Goal: Task Accomplishment & Management: Manage account settings

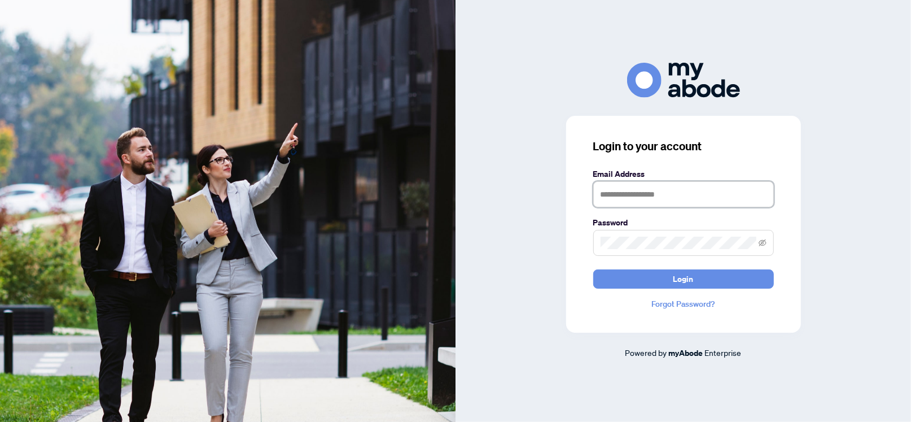
click at [627, 199] on input "text" at bounding box center [683, 194] width 181 height 26
type input "**********"
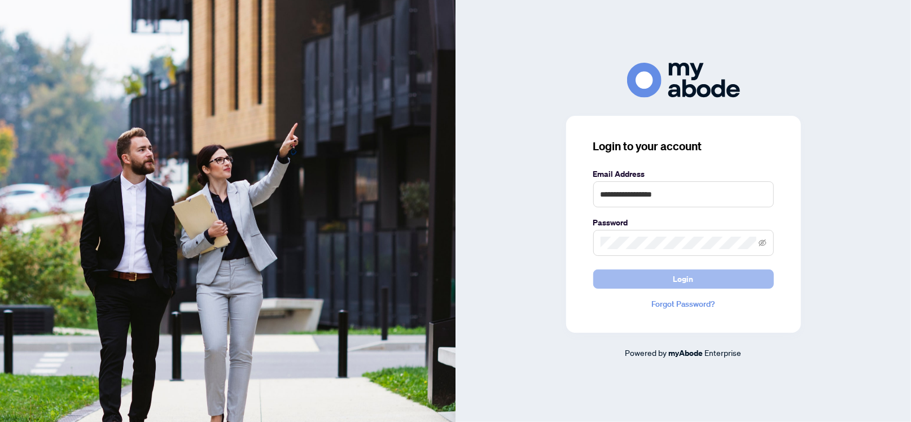
click at [692, 277] on span "Login" at bounding box center [684, 279] width 20 height 18
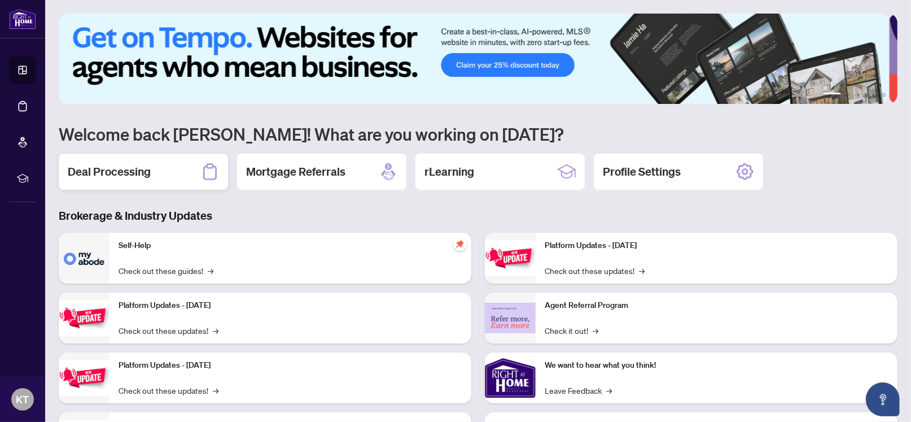
click at [121, 174] on h2 "Deal Processing" at bounding box center [109, 172] width 83 height 16
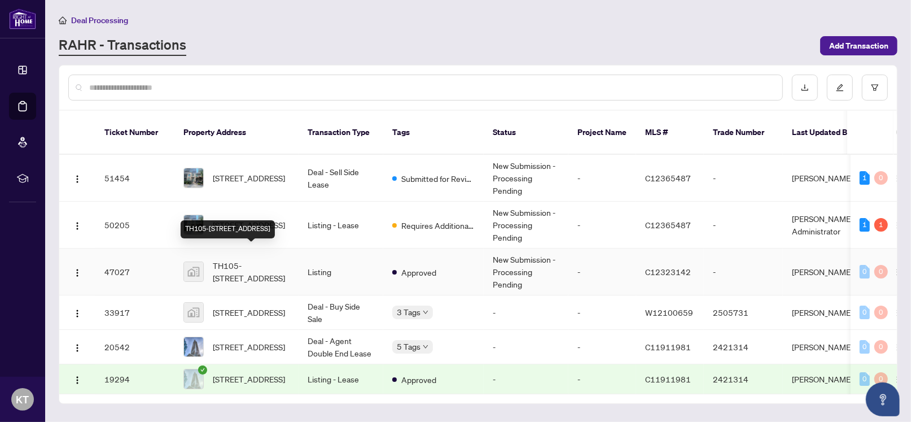
click at [271, 259] on span "TH105-23 Hollywood Avenue, North York, ON, Canada" at bounding box center [251, 271] width 77 height 25
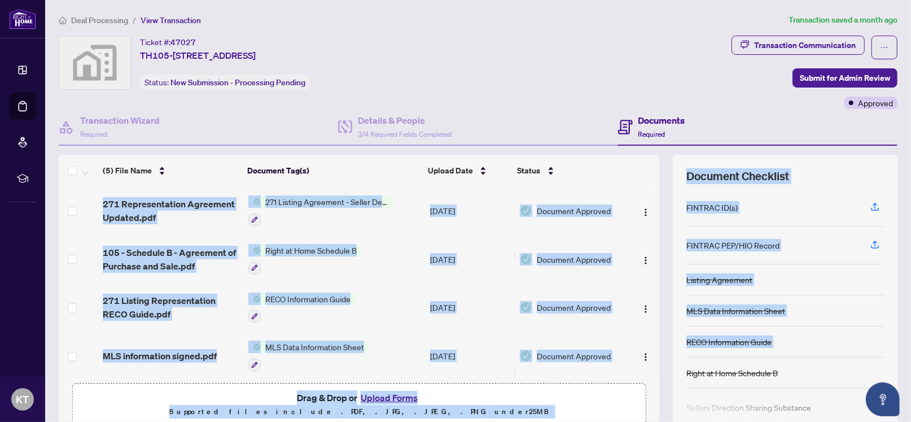
drag, startPoint x: 651, startPoint y: 282, endPoint x: 658, endPoint y: 362, distance: 81.0
click at [658, 362] on div "(5) File Name Document Tag(s) Upload Date Status 271 Representation Agreement U…" at bounding box center [478, 293] width 839 height 277
click at [583, 384] on span "Drag & Drop or Upload Forms Supported files include .PDF, .JPG, .JPEG, .PNG und…" at bounding box center [359, 404] width 572 height 42
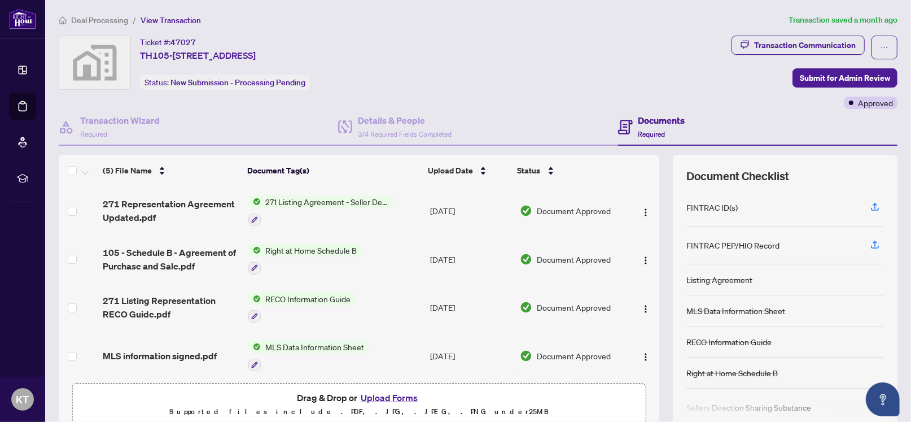
click at [402, 394] on button "Upload Forms" at bounding box center [389, 397] width 64 height 15
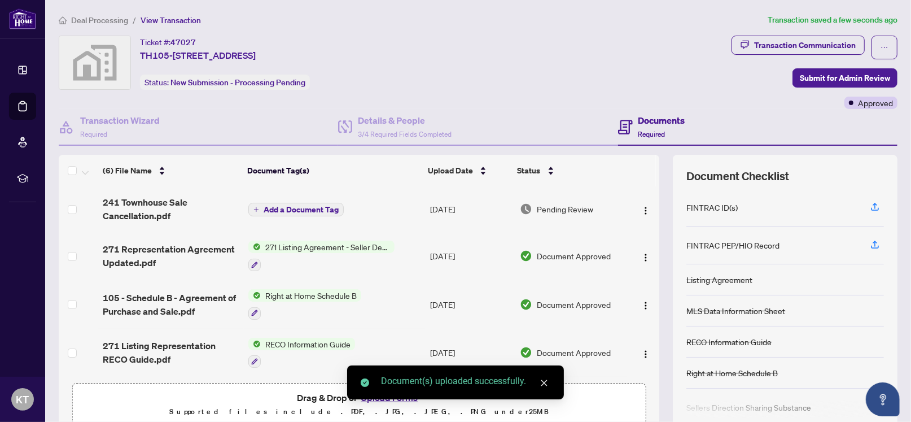
click at [292, 209] on span "Add a Document Tag" at bounding box center [301, 210] width 75 height 8
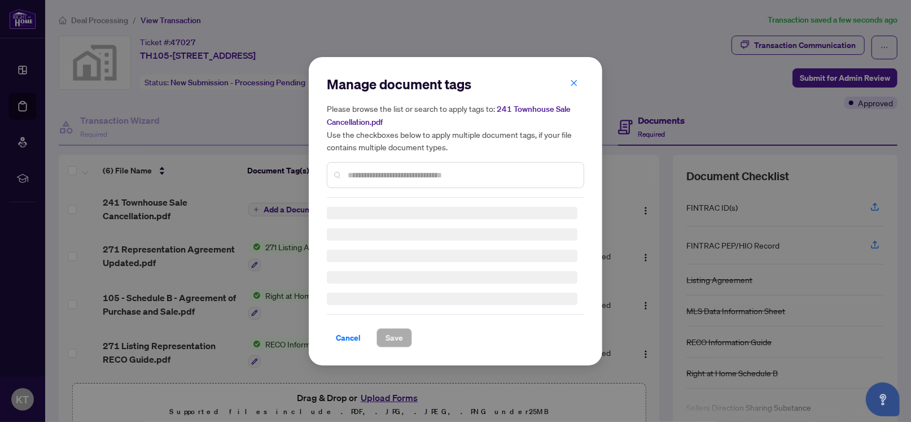
click at [366, 181] on div "Manage document tags Please browse the list or search to apply tags to: 241 Tow…" at bounding box center [455, 211] width 257 height 272
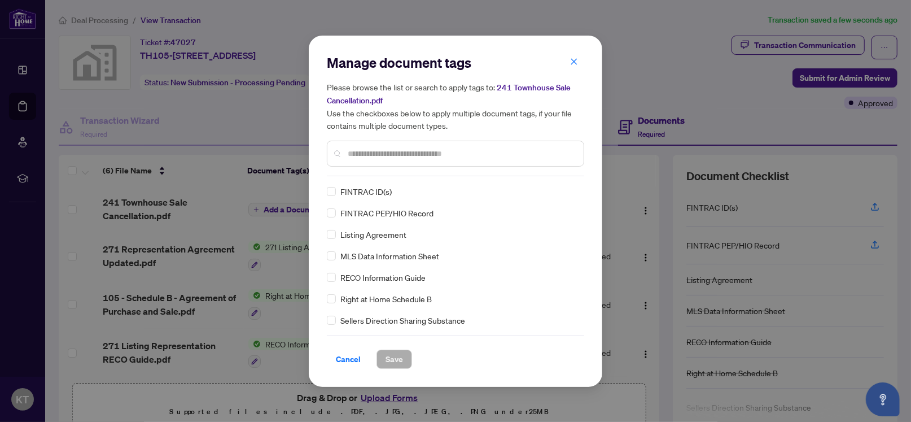
click at [359, 151] on input "text" at bounding box center [461, 153] width 227 height 12
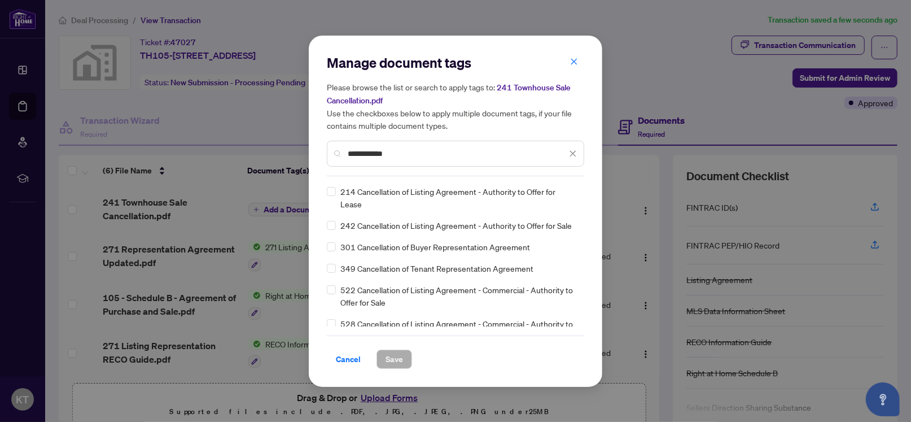
click at [348, 154] on input "**********" at bounding box center [457, 153] width 219 height 12
type input "*"
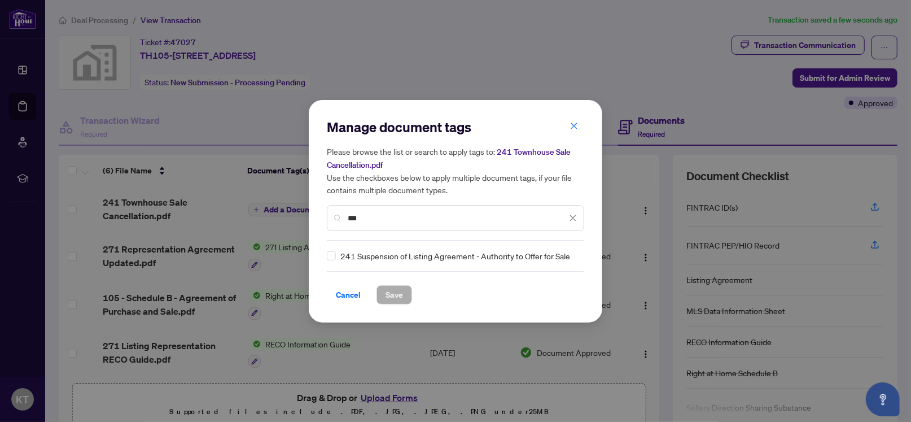
type input "***"
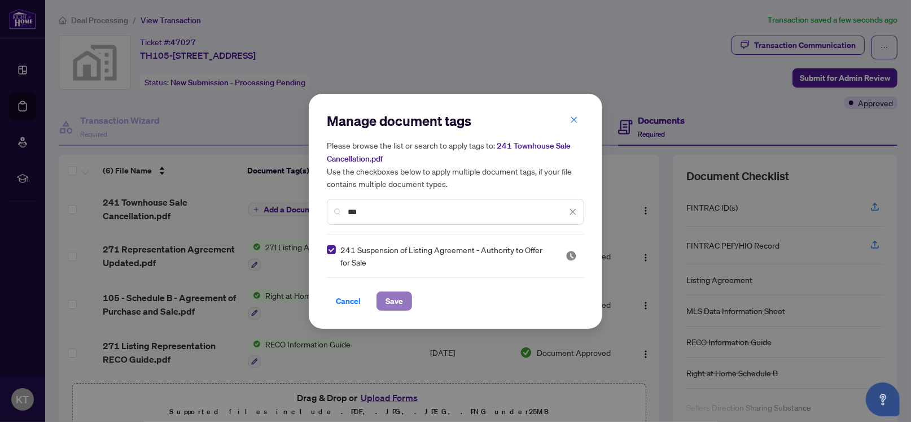
click at [393, 302] on span "Save" at bounding box center [395, 301] width 18 height 18
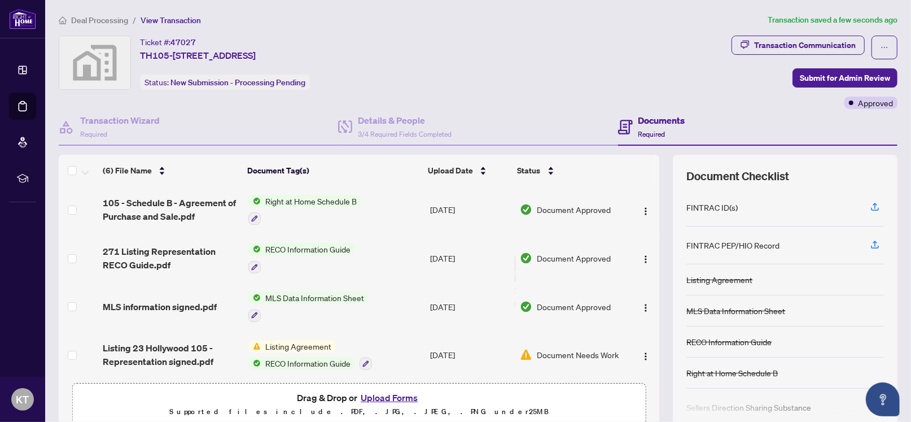
scroll to position [98, 0]
click at [537, 349] on span "Document Needs Work" at bounding box center [578, 354] width 82 height 12
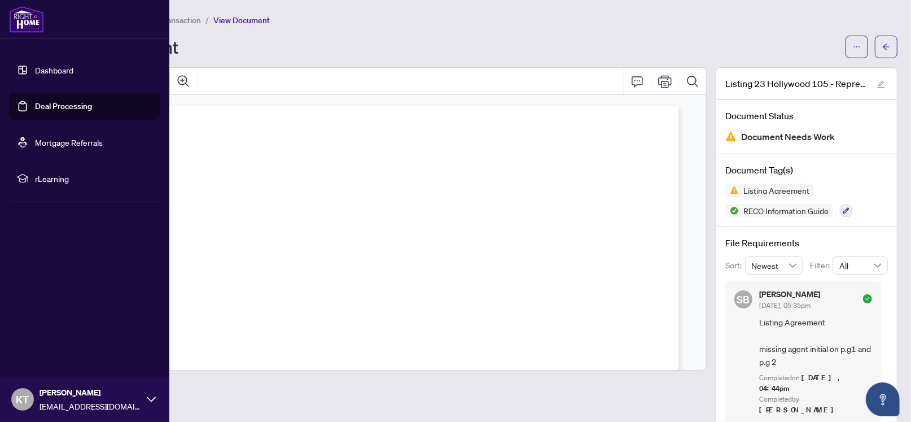
click at [42, 102] on link "Deal Processing" at bounding box center [63, 106] width 57 height 10
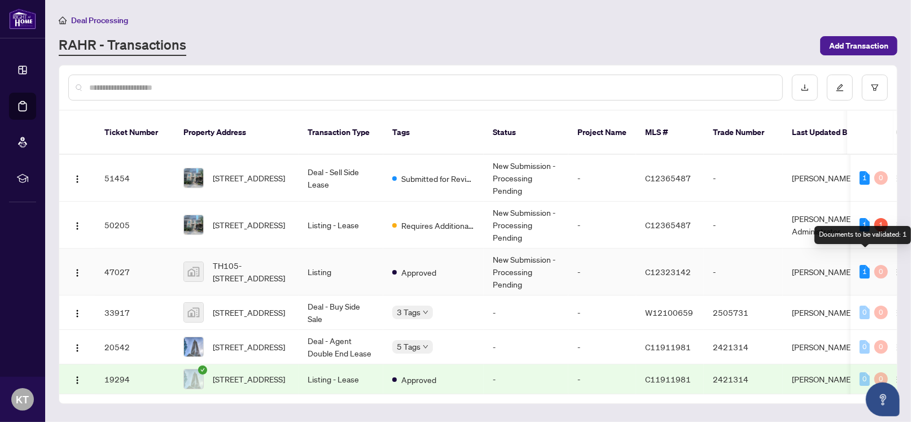
click at [866, 265] on div "1" at bounding box center [865, 272] width 10 height 14
